Goal: Transaction & Acquisition: Subscribe to service/newsletter

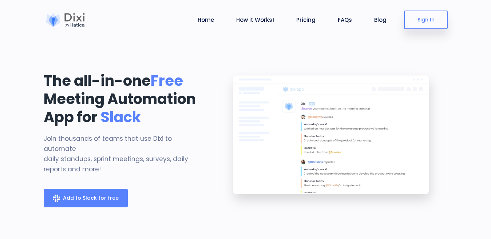
click at [108, 194] on span "Add to Slack for free" at bounding box center [91, 197] width 56 height 7
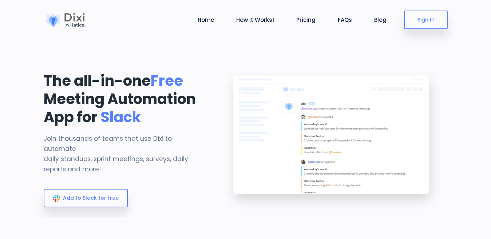
click at [277, 59] on section "The all-in-one Free Meeting Automation App for Slack Join thousands of teams th…" at bounding box center [245, 109] width 491 height 218
click at [429, 21] on link "Sign In" at bounding box center [426, 20] width 44 height 19
